Goal: Task Accomplishment & Management: Manage account settings

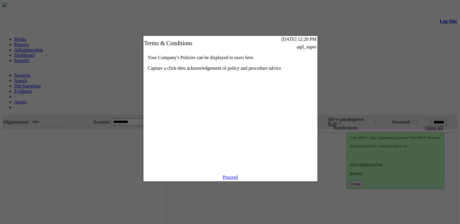
click at [230, 180] on link "Proceed" at bounding box center [230, 177] width 15 height 5
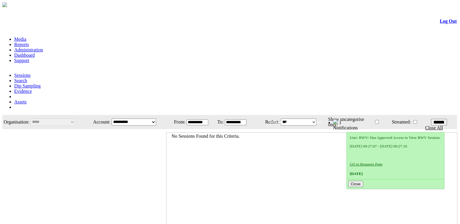
click at [43, 47] on link "Administration" at bounding box center [28, 49] width 29 height 5
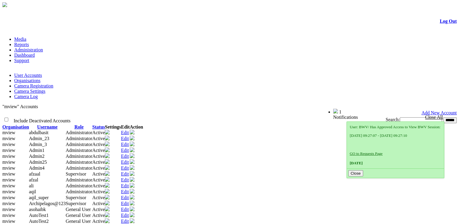
click at [129, 148] on link "Edit" at bounding box center [125, 150] width 8 height 5
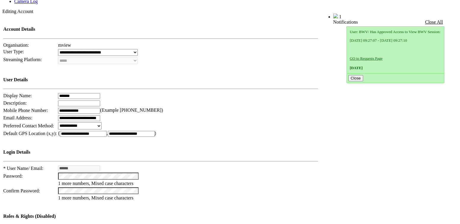
scroll to position [188, 0]
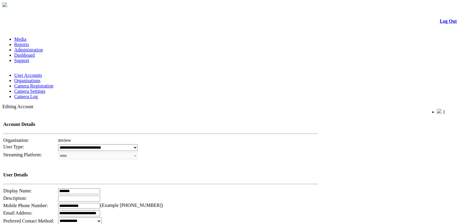
click at [256, 188] on td "*******" at bounding box center [188, 191] width 261 height 7
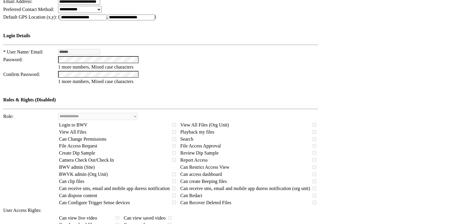
scroll to position [175, 0]
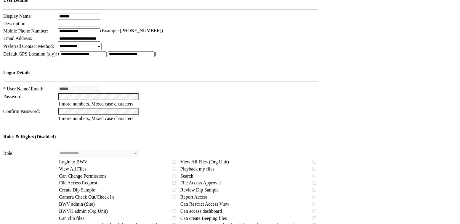
click at [123, 201] on td "BWV admin (Site)" at bounding box center [114, 204] width 111 height 7
